Goal: Task Accomplishment & Management: Use online tool/utility

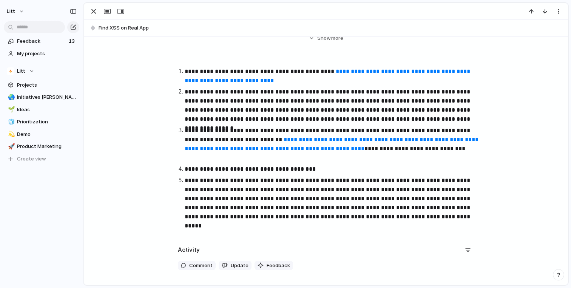
scroll to position [113, 0]
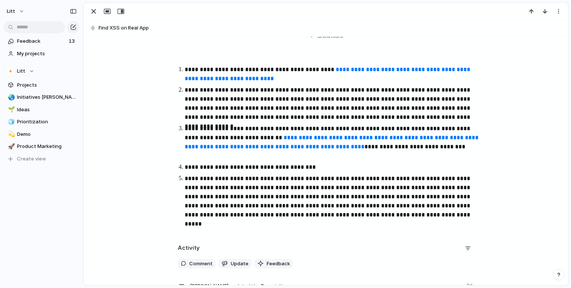
click at [335, 166] on p "**********" at bounding box center [333, 166] width 296 height 9
click at [285, 153] on button "button" at bounding box center [287, 151] width 15 height 12
